Goal: Task Accomplishment & Management: Use online tool/utility

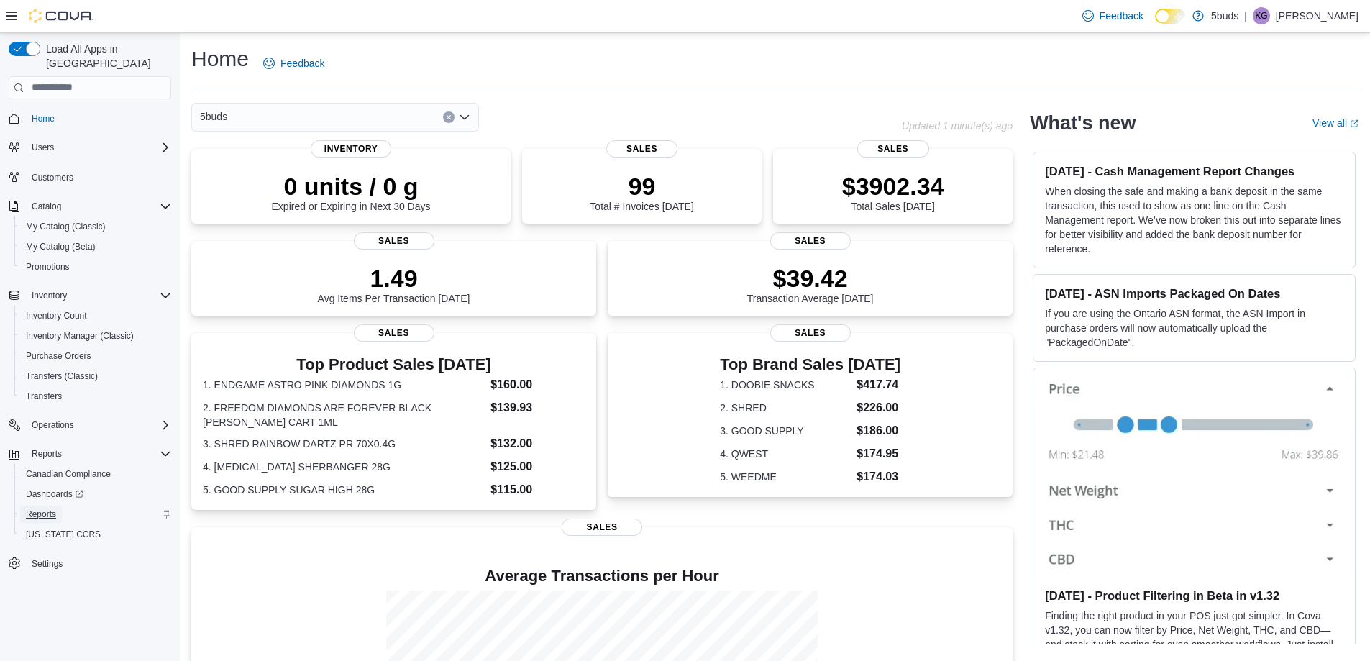
click at [60, 506] on link "Reports" at bounding box center [41, 514] width 42 height 17
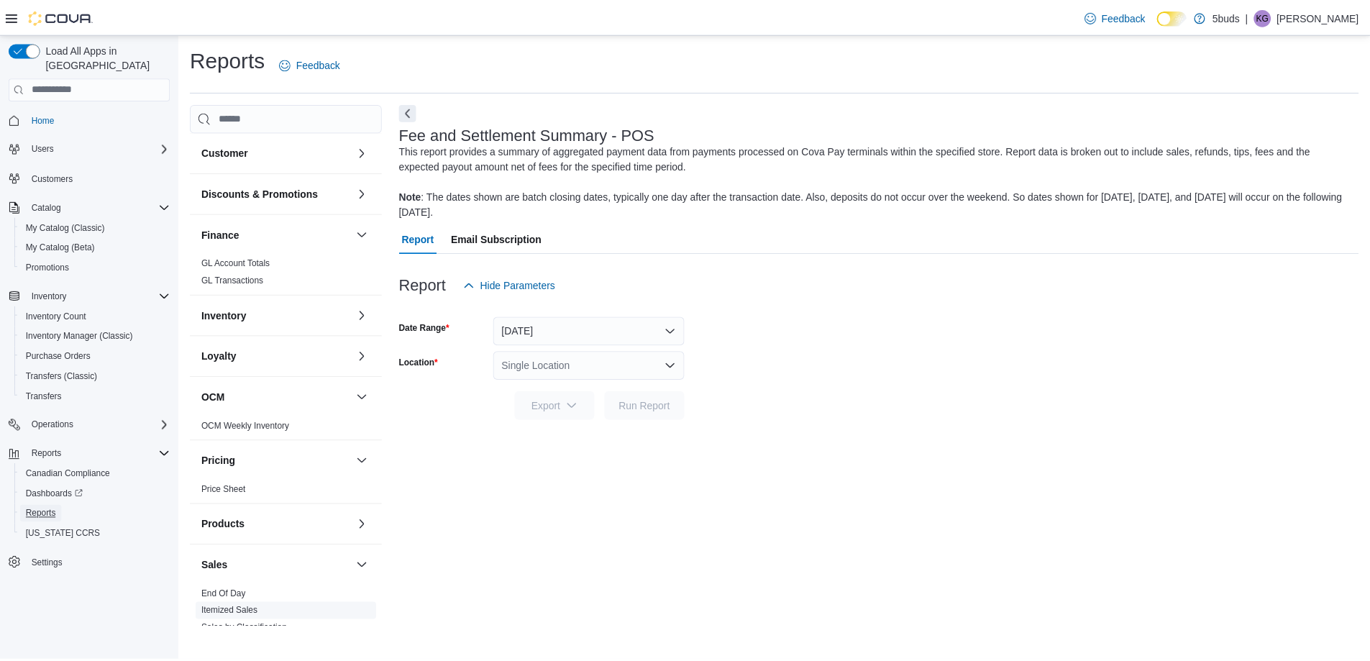
scroll to position [161, 0]
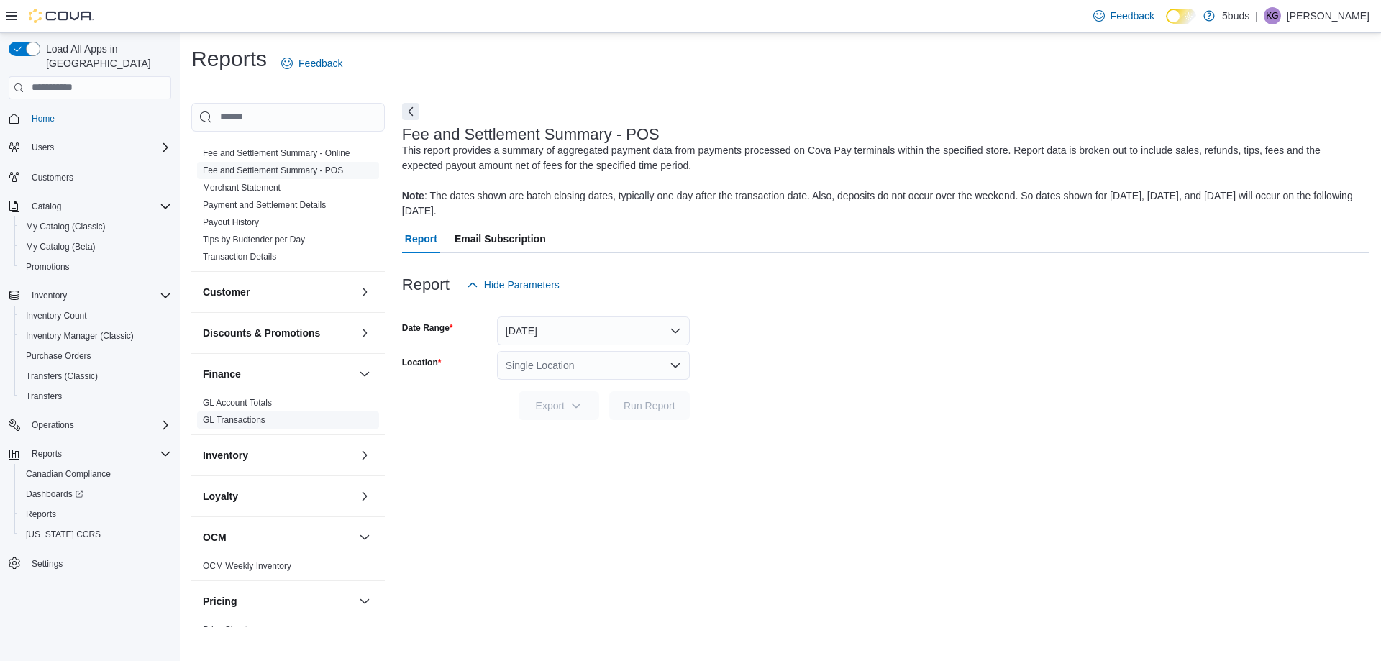
click at [253, 415] on link "GL Transactions" at bounding box center [234, 420] width 63 height 10
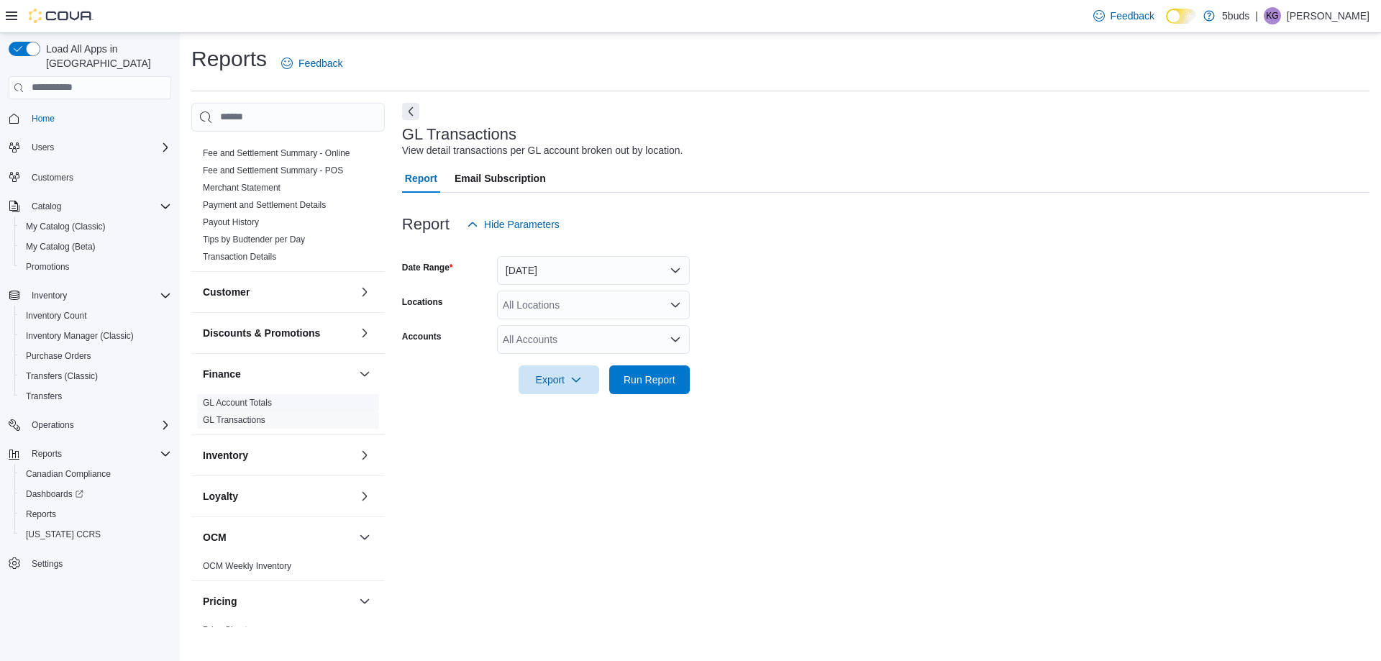
click at [263, 398] on link "GL Account Totals" at bounding box center [237, 403] width 69 height 10
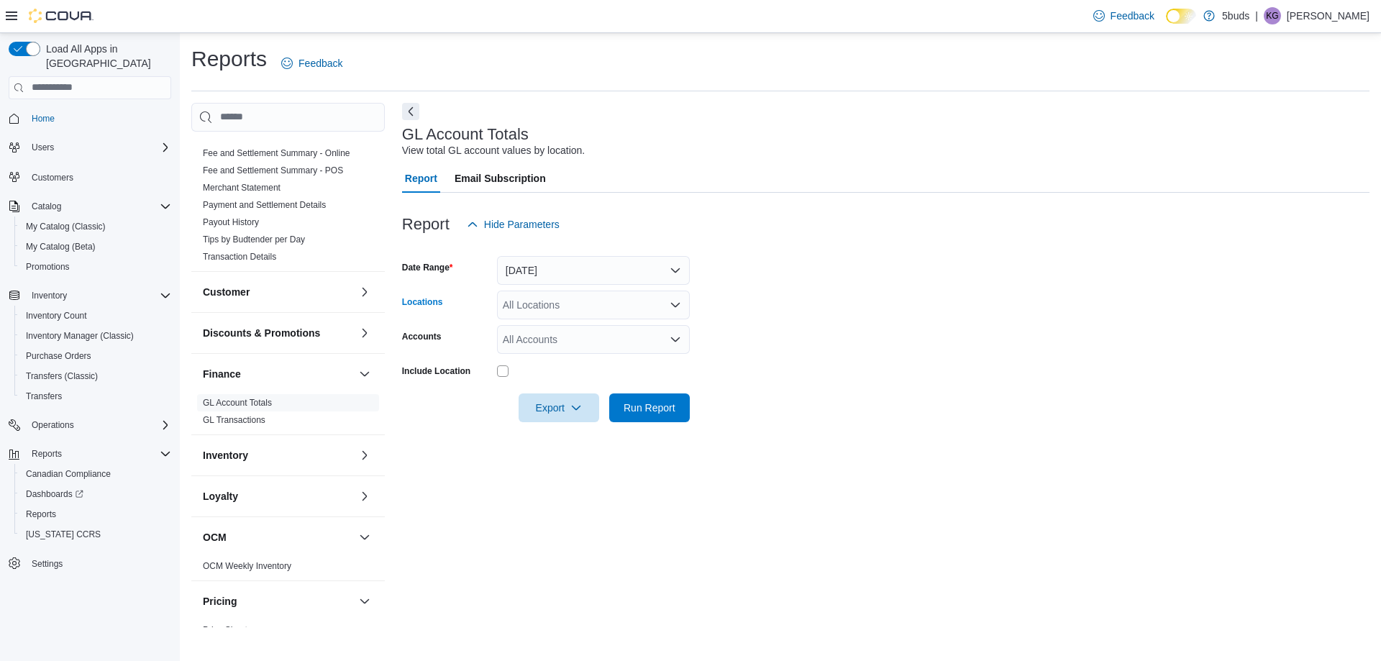
click at [676, 306] on icon "Open list of options" at bounding box center [675, 305] width 9 height 4
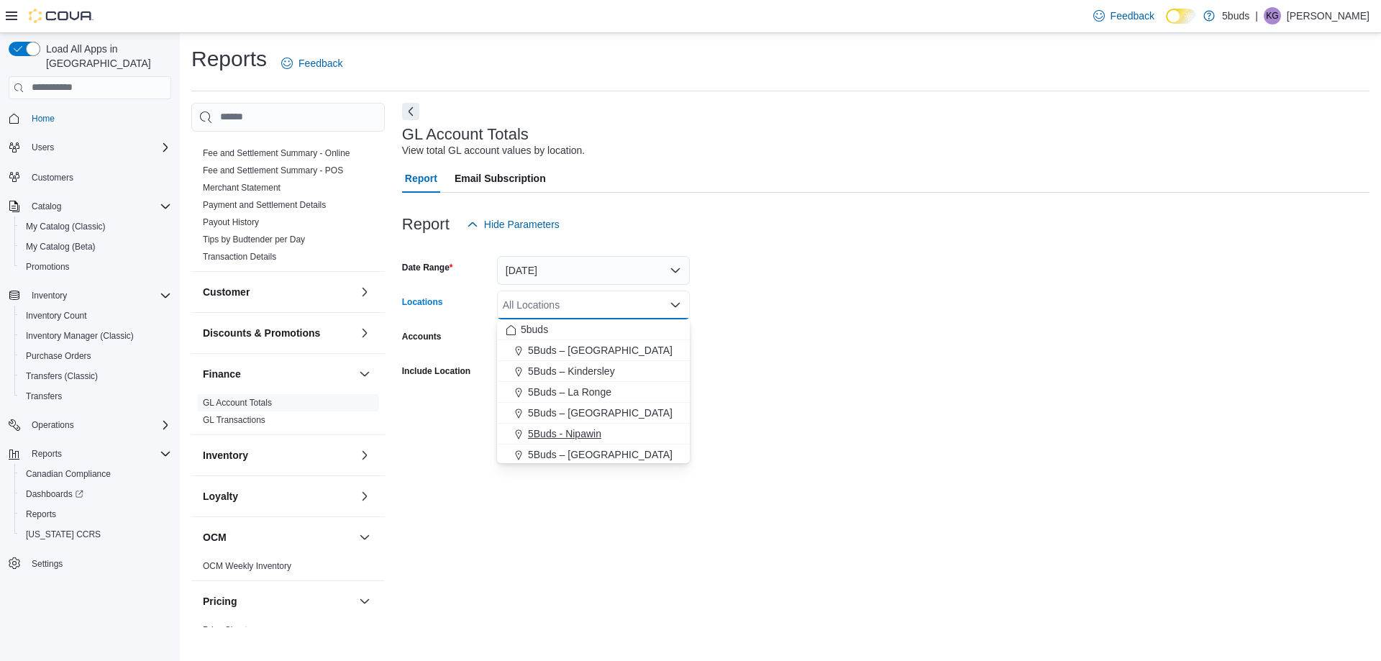
click at [594, 440] on span "5Buds - Nipawin" at bounding box center [564, 434] width 73 height 14
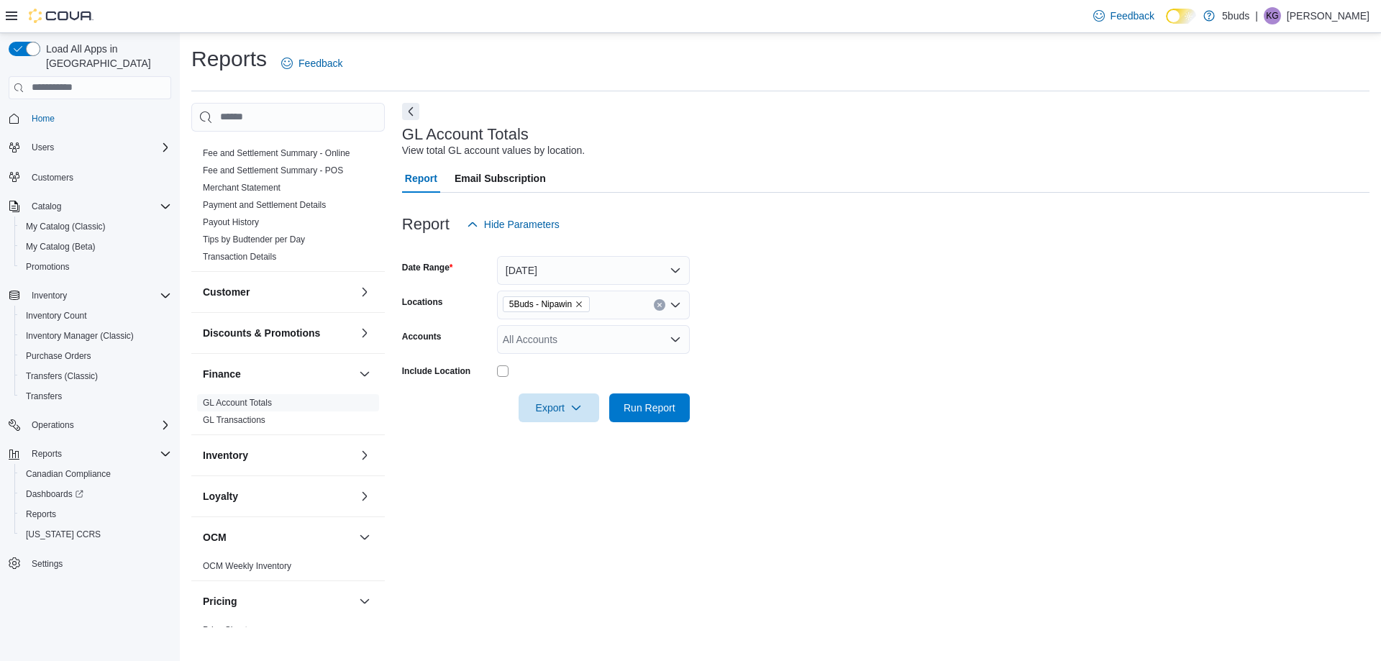
click at [805, 383] on div at bounding box center [885, 388] width 967 height 12
click at [651, 407] on span "Run Report" at bounding box center [650, 407] width 52 height 14
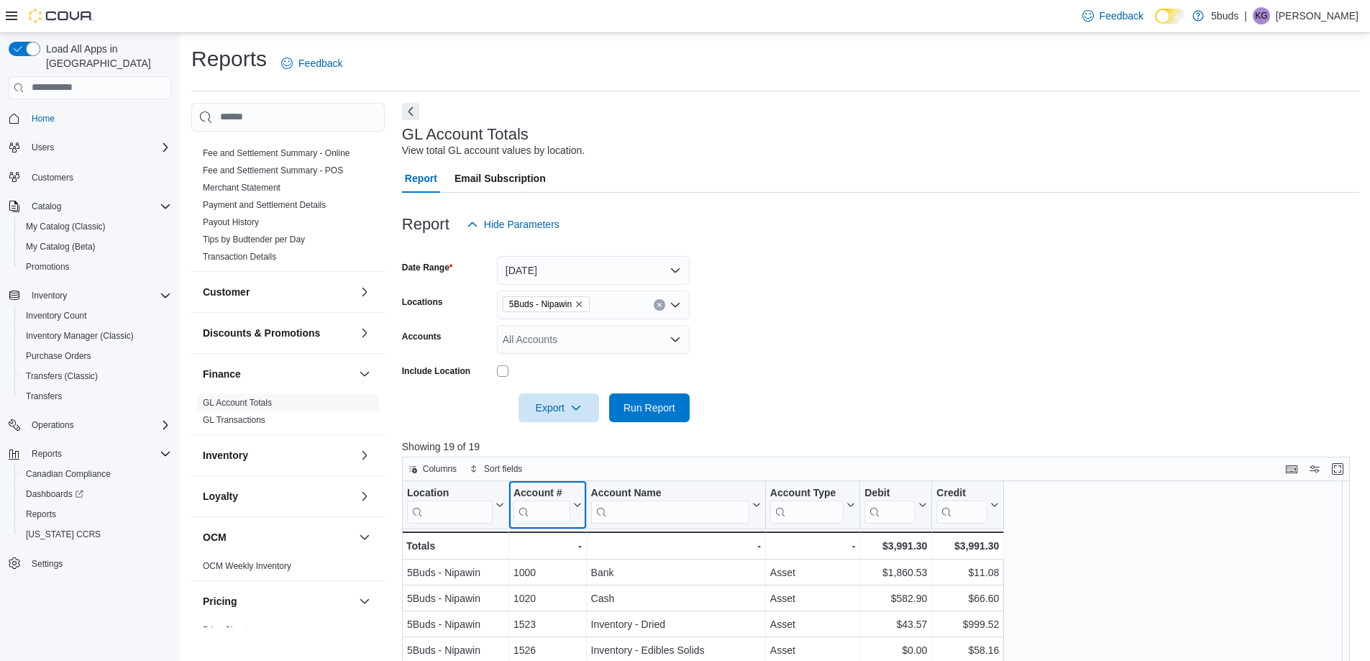
click at [537, 508] on input "search" at bounding box center [542, 512] width 57 height 23
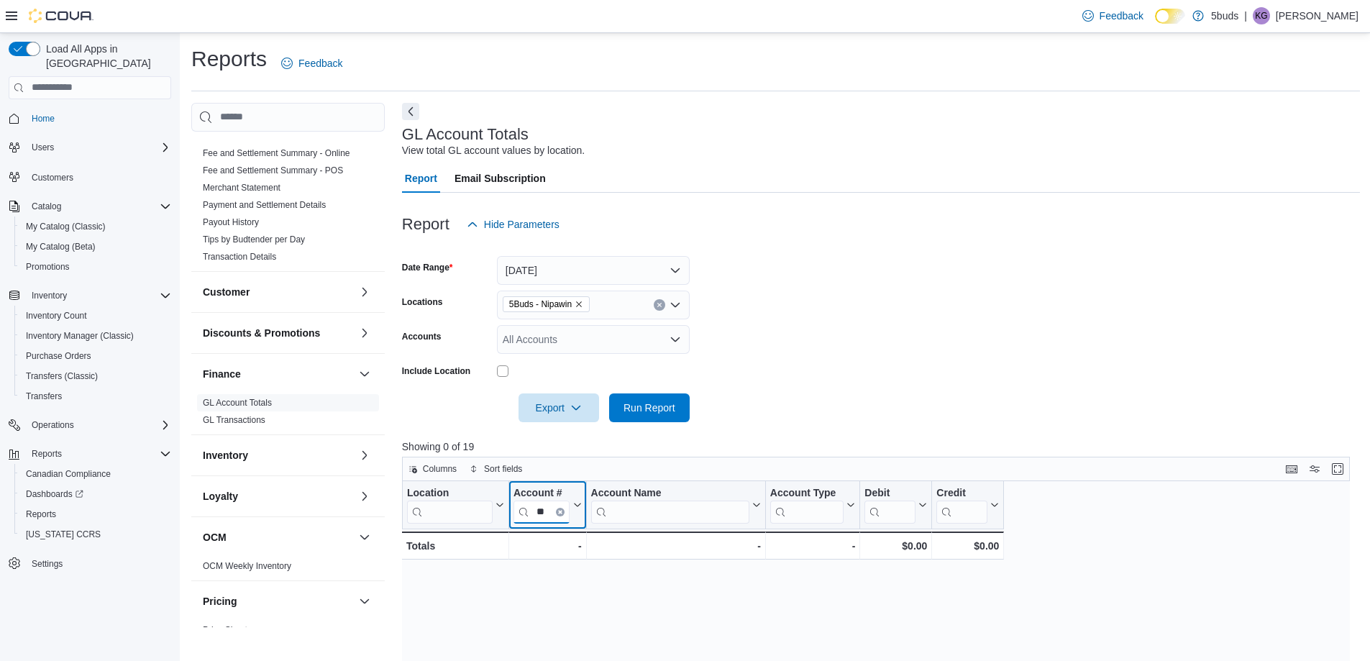
type input "*"
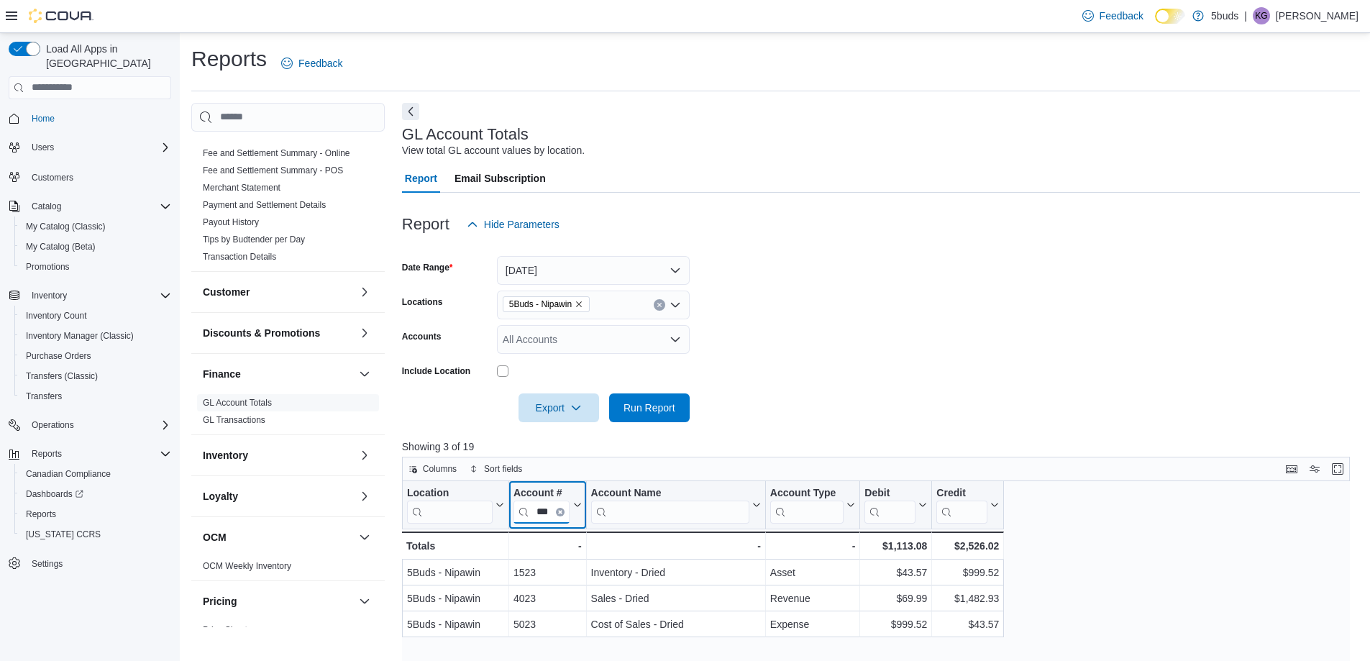
type input "****"
